Goal: Transaction & Acquisition: Book appointment/travel/reservation

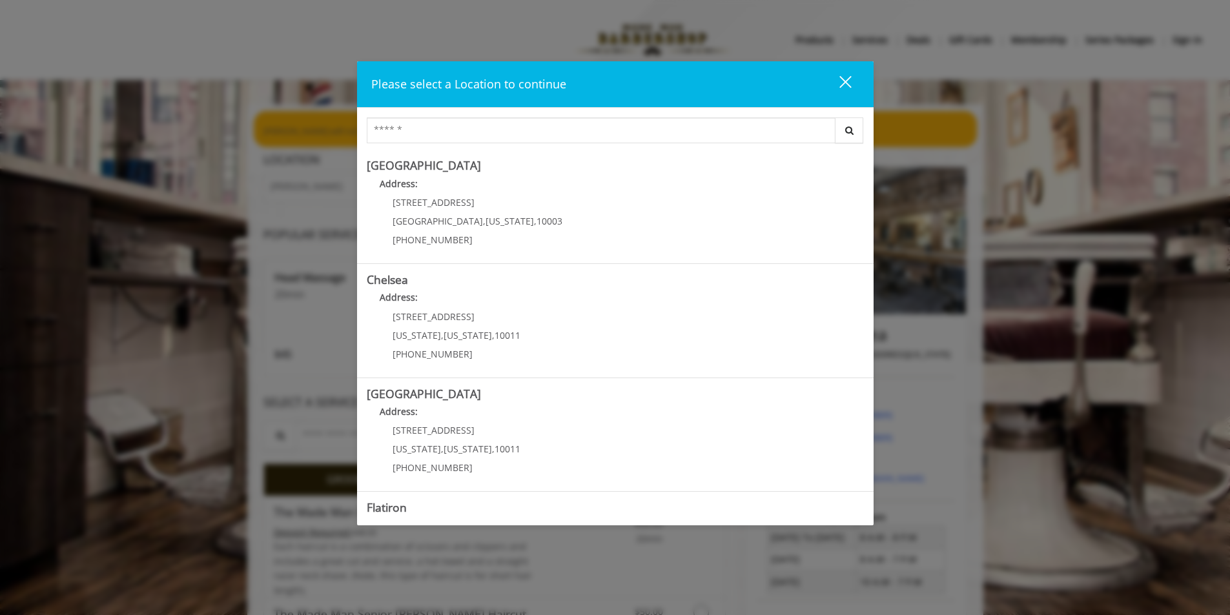
click at [851, 88] on button "close" at bounding box center [837, 84] width 44 height 26
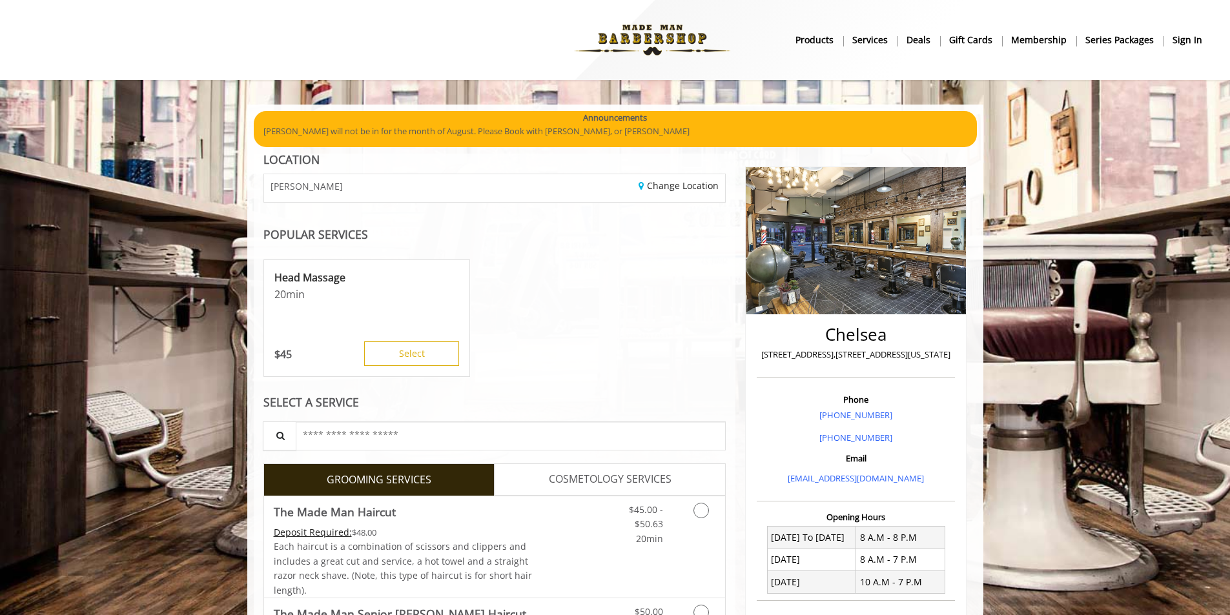
click at [984, 41] on b "sign in" at bounding box center [1187, 40] width 30 height 14
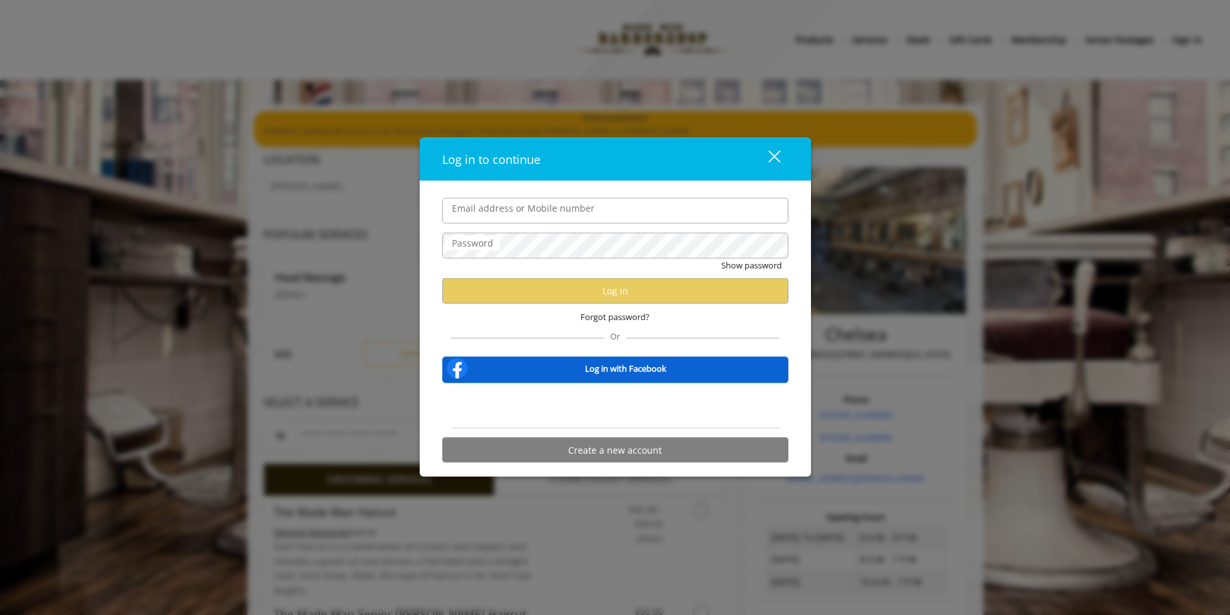
type input "**********"
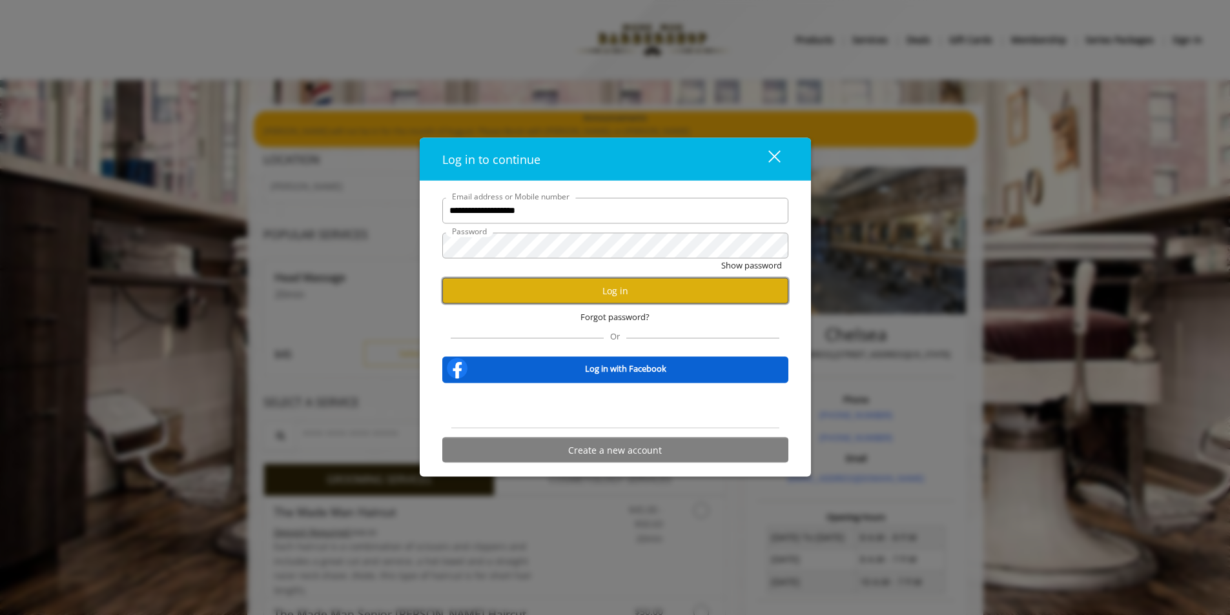
click at [560, 298] on button "Log in" at bounding box center [615, 290] width 346 height 25
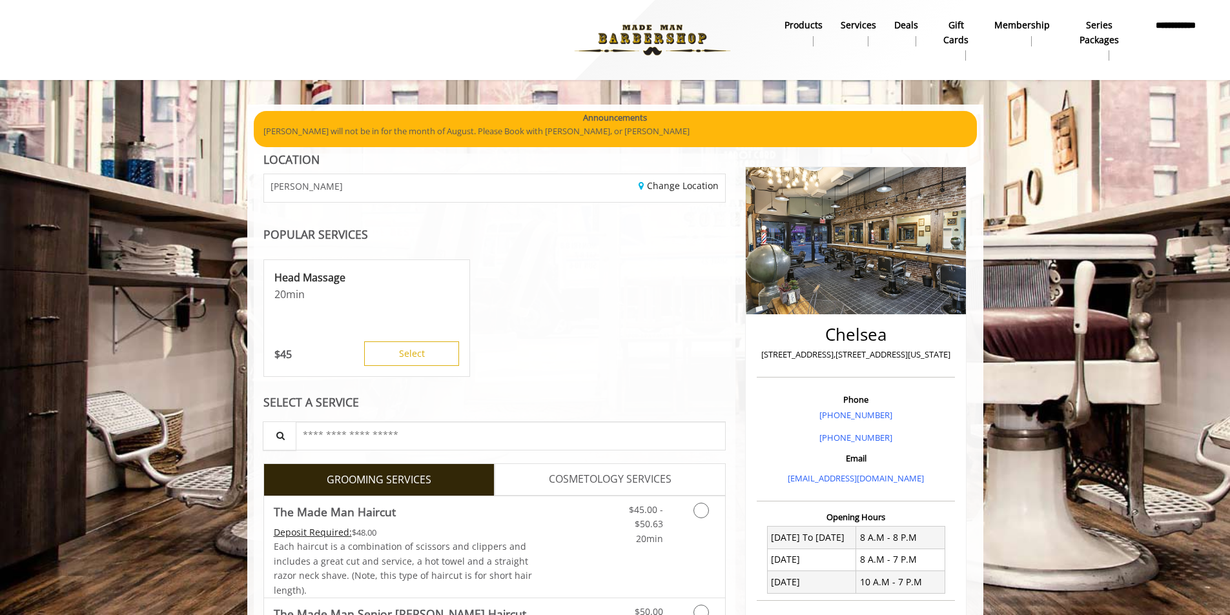
click at [707, 511] on icon "Grooming services" at bounding box center [700, 510] width 15 height 15
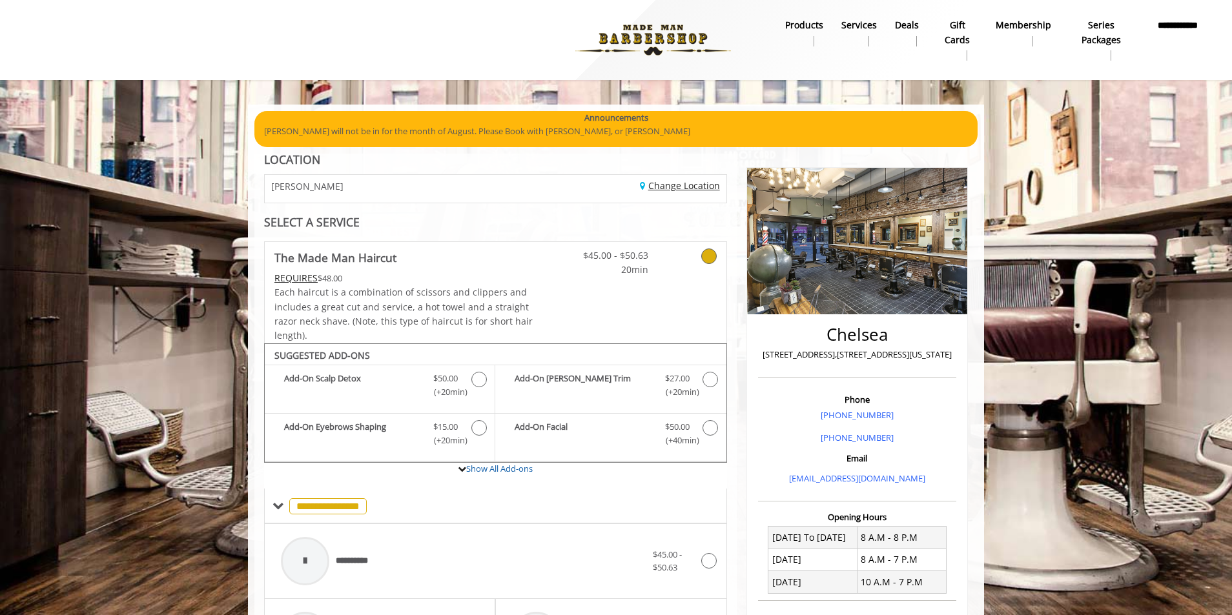
click at [673, 185] on link "Change Location" at bounding box center [680, 185] width 80 height 12
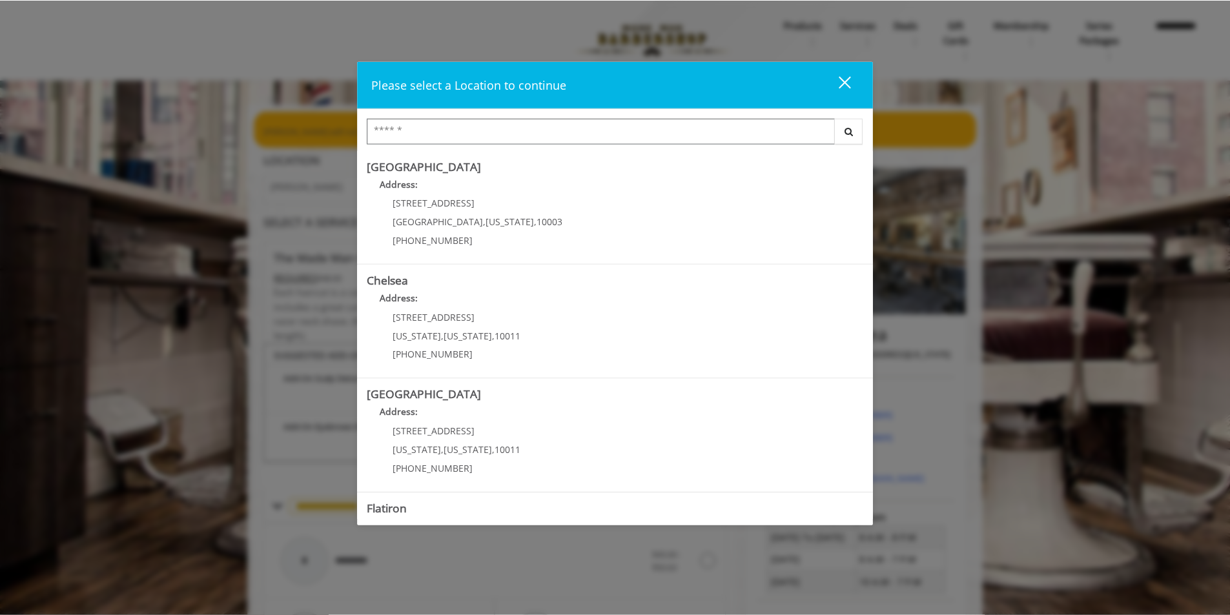
scroll to position [201, 0]
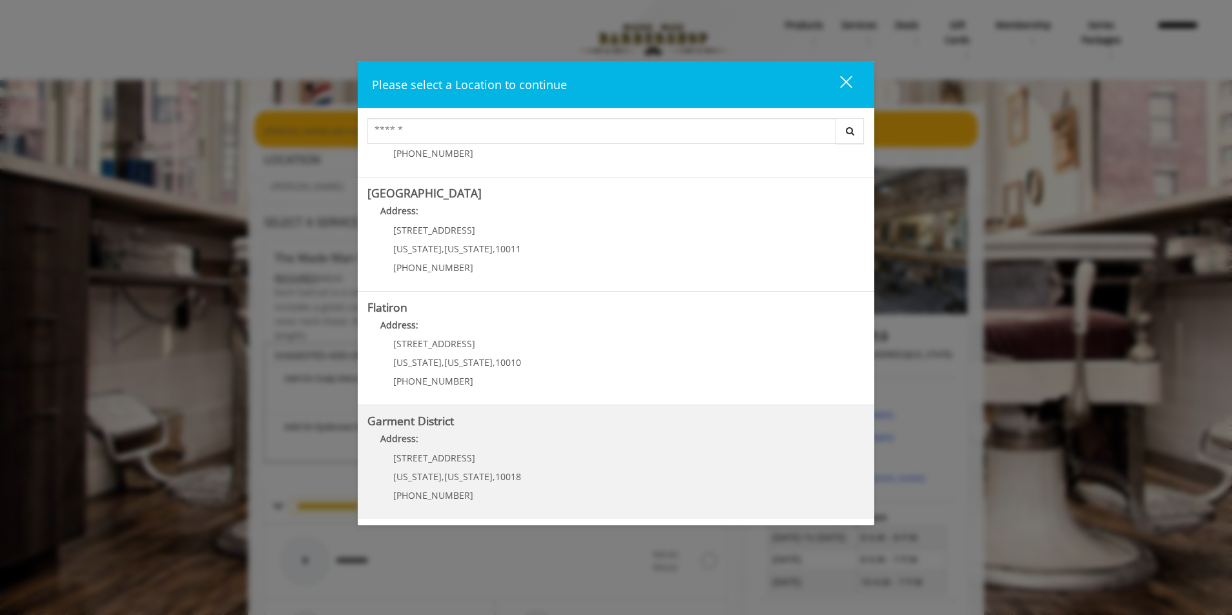
click at [429, 418] on b "Garment District" at bounding box center [410, 420] width 86 height 15
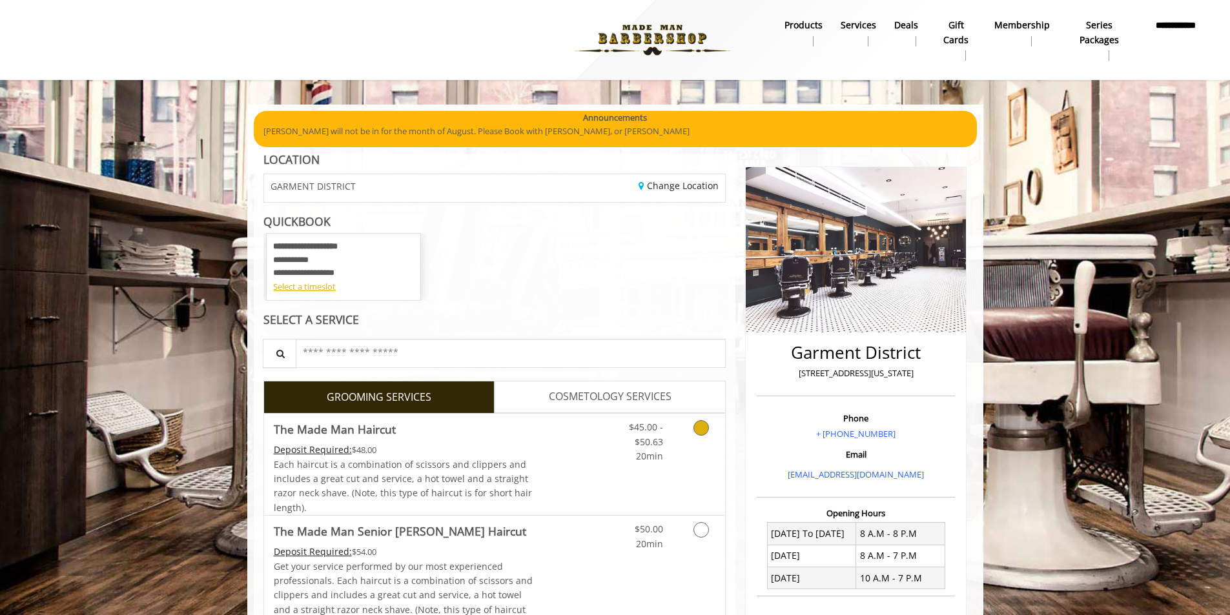
click at [702, 429] on icon "Grooming services" at bounding box center [700, 427] width 15 height 15
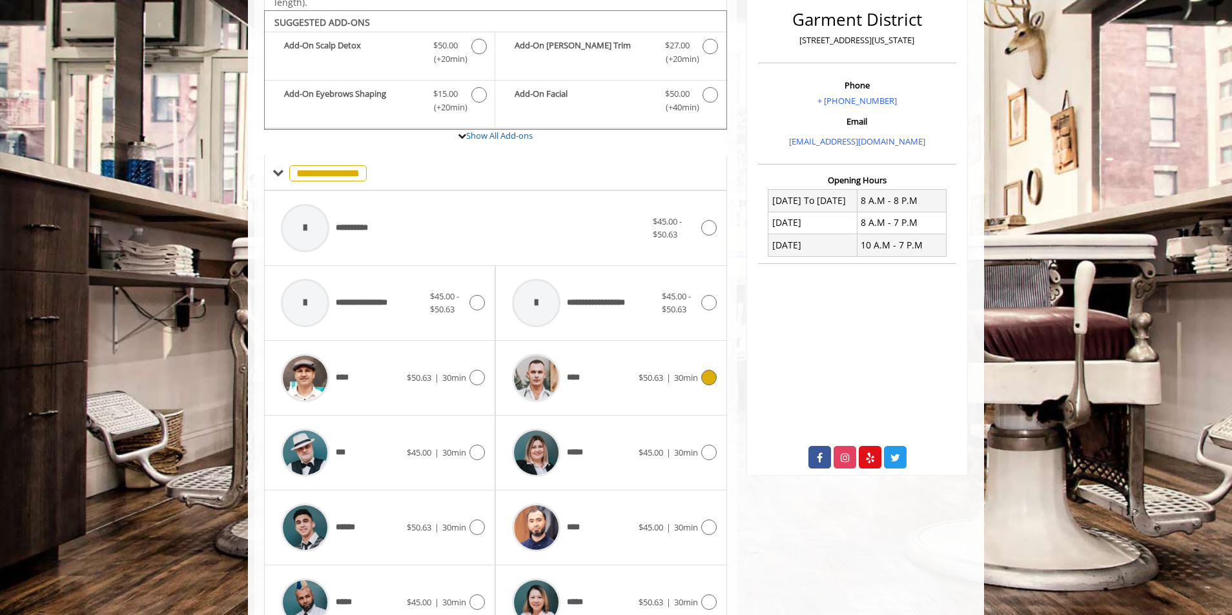
scroll to position [343, 0]
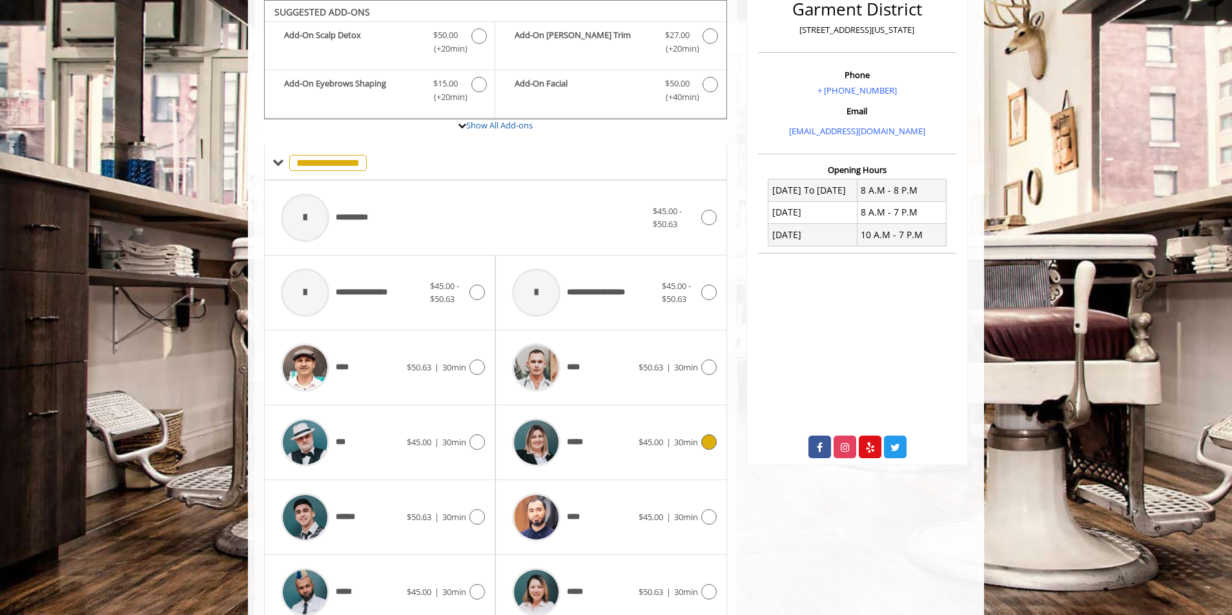
click at [707, 442] on icon at bounding box center [708, 441] width 15 height 15
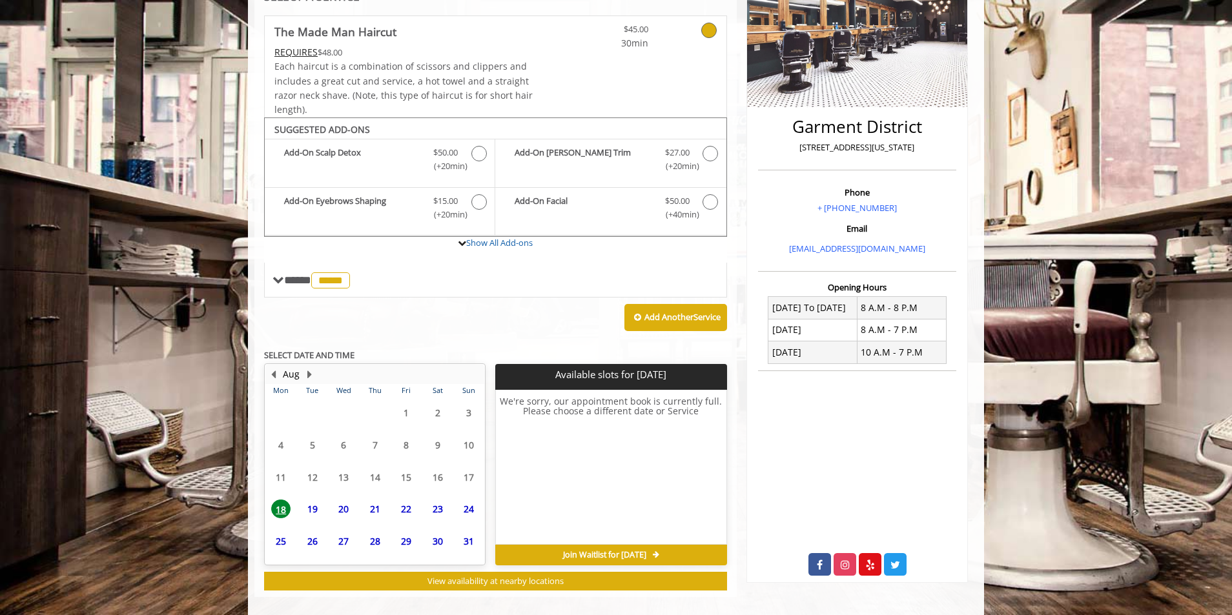
scroll to position [240, 0]
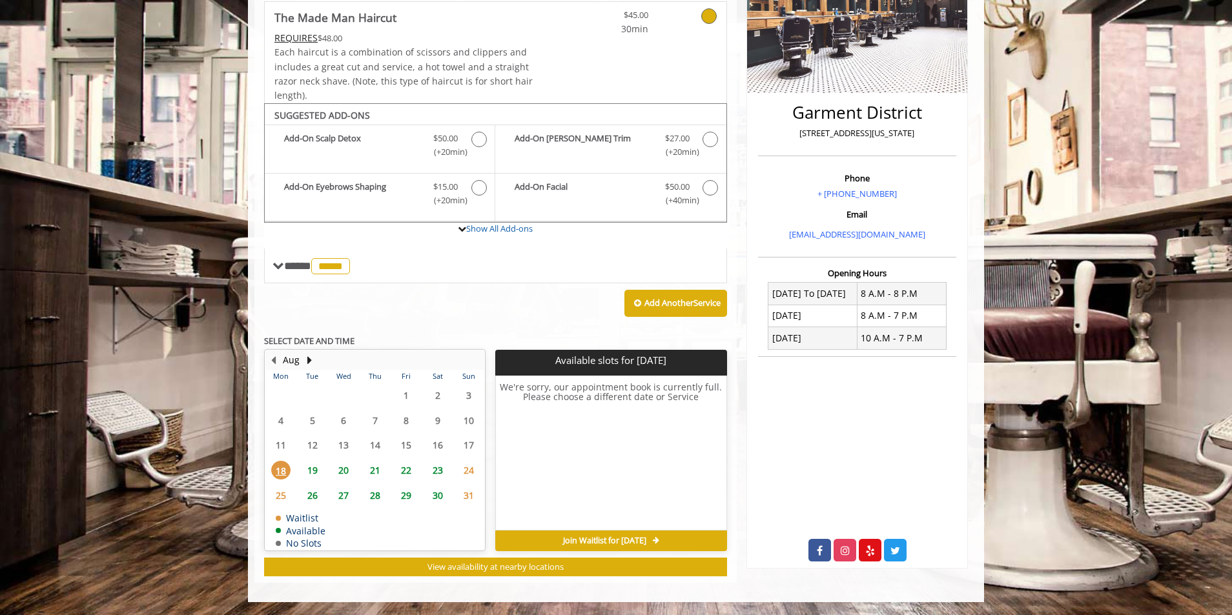
click at [311, 471] on span "19" at bounding box center [312, 470] width 19 height 19
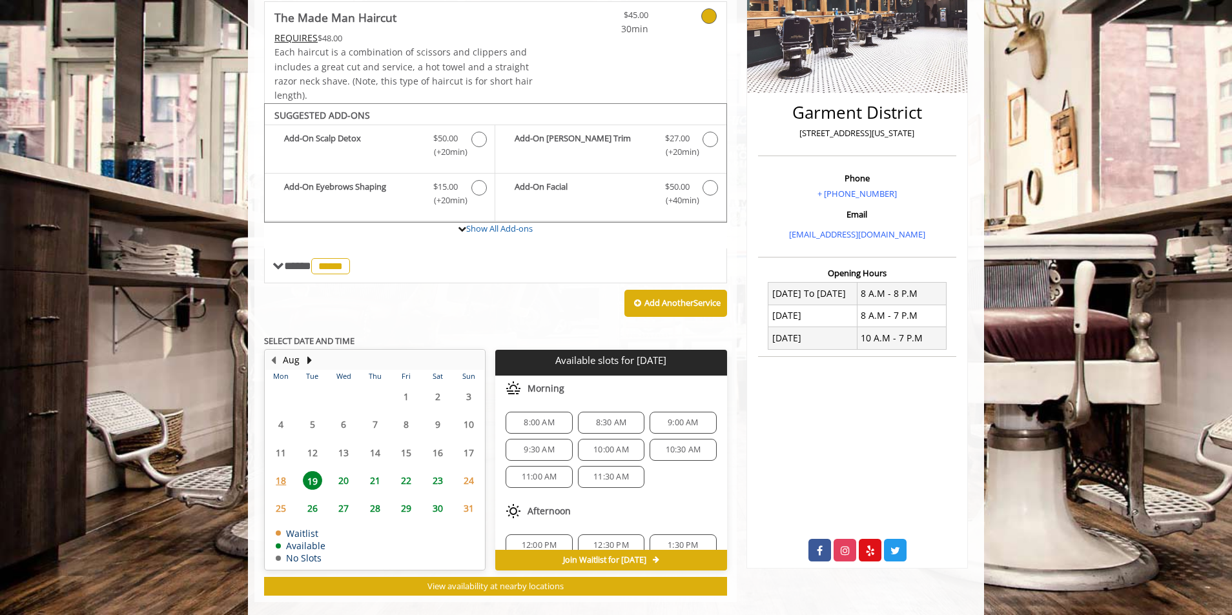
scroll to position [259, 0]
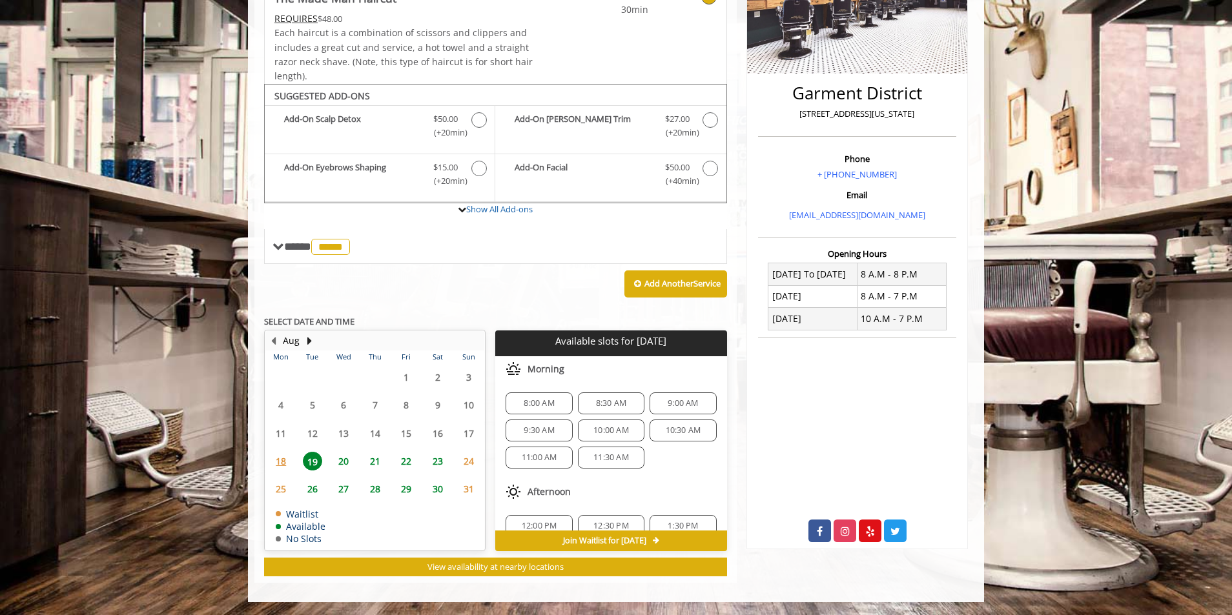
click at [676, 408] on span "9:00 AM" at bounding box center [682, 403] width 30 height 10
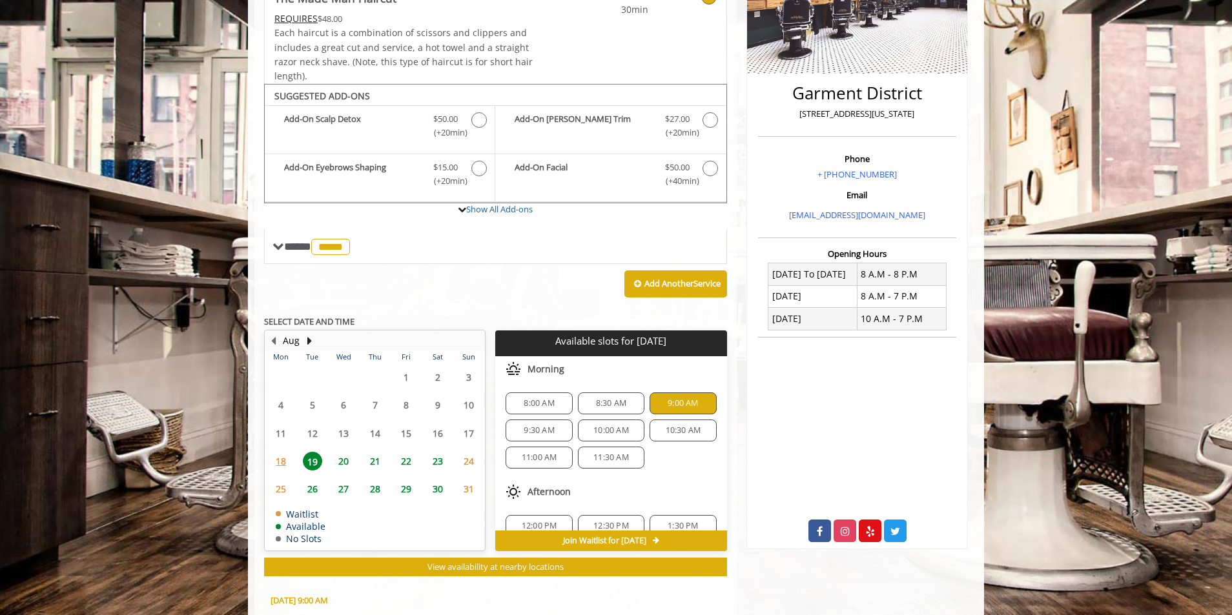
scroll to position [493, 0]
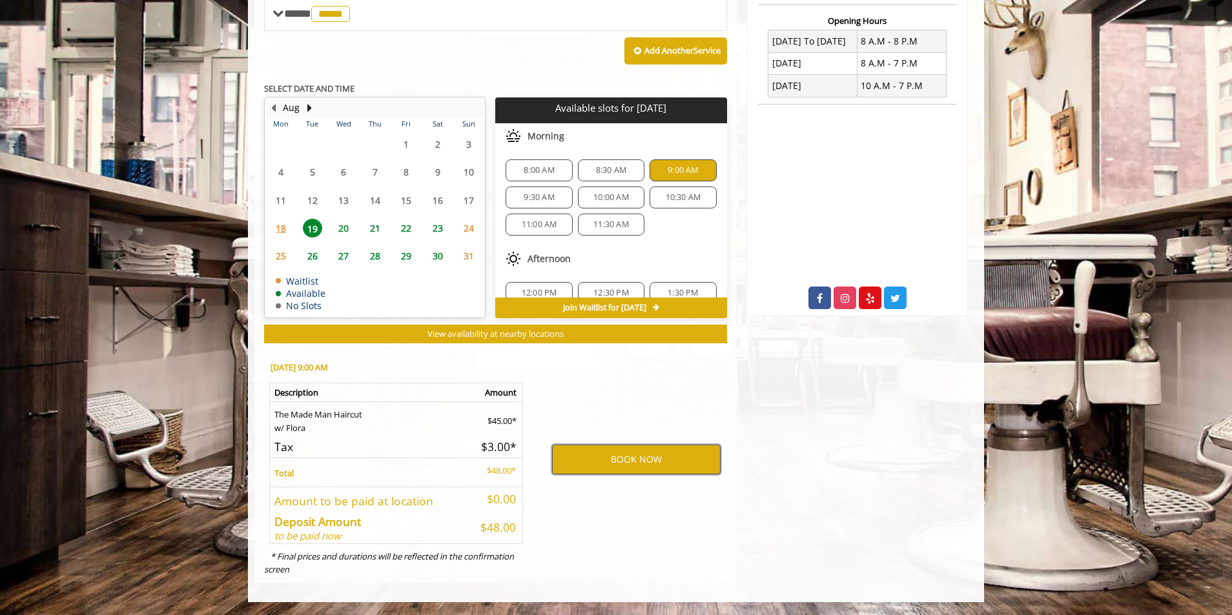
click at [625, 454] on button "BOOK NOW" at bounding box center [636, 460] width 168 height 30
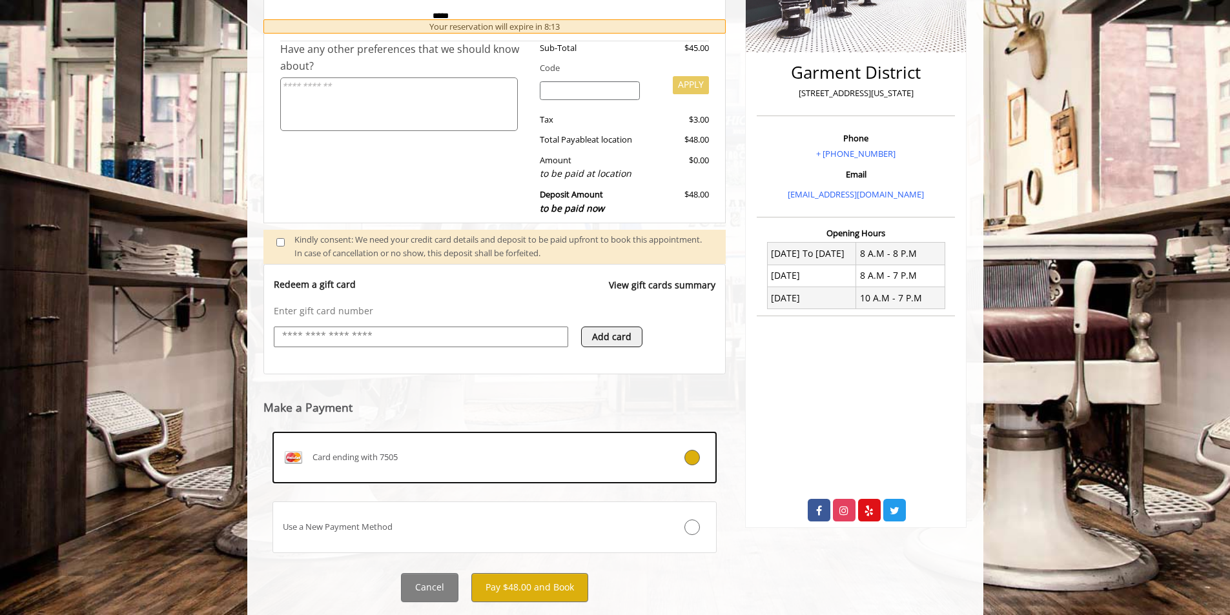
scroll to position [312, 0]
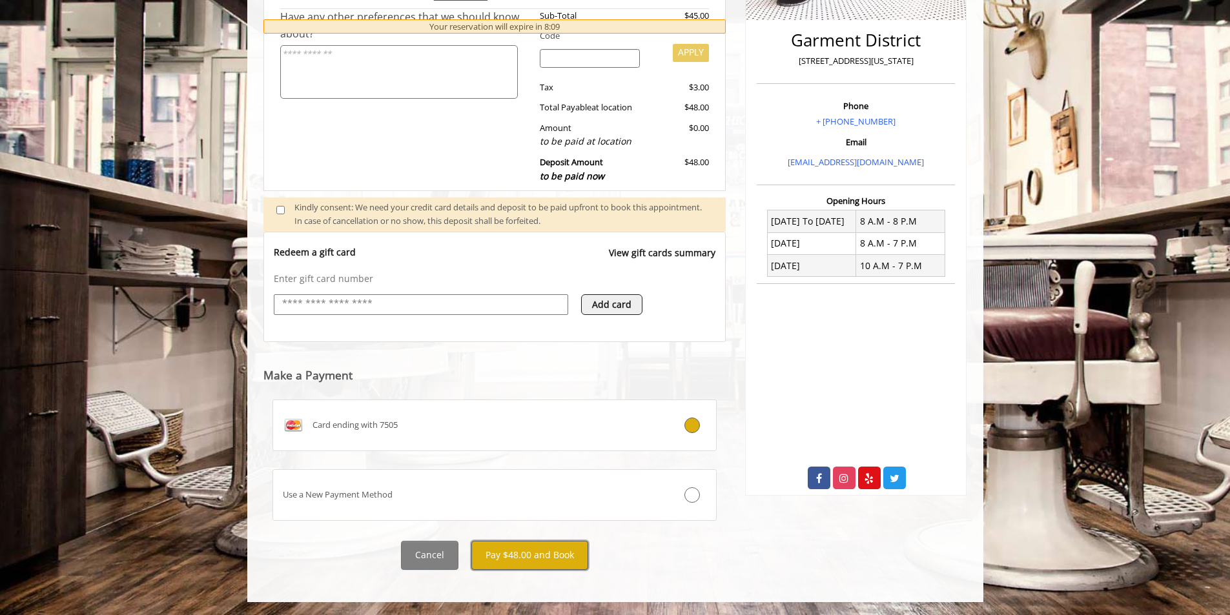
click at [514, 548] on button "Pay $48.00 and Book" at bounding box center [529, 555] width 117 height 29
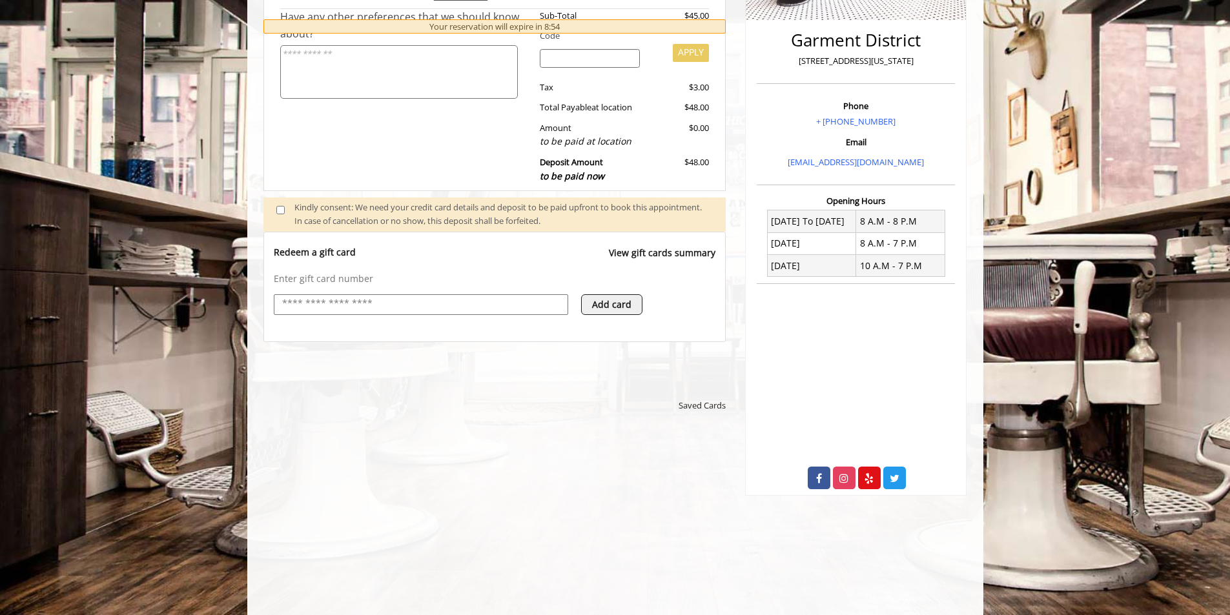
scroll to position [0, 0]
